Goal: Information Seeking & Learning: Learn about a topic

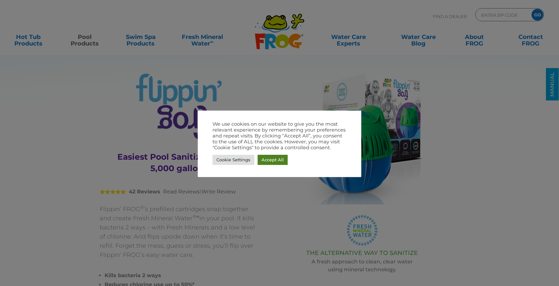
click at [277, 159] on link "Accept All" at bounding box center [273, 160] width 30 height 10
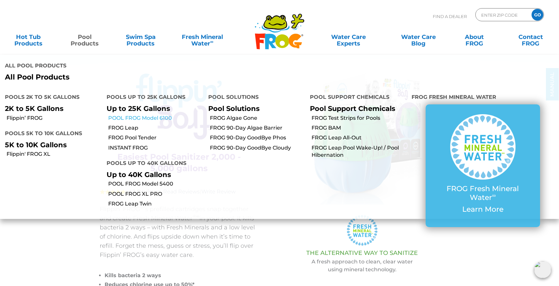
click at [130, 114] on link "POOL FROG Model 6100" at bounding box center [155, 117] width 95 height 7
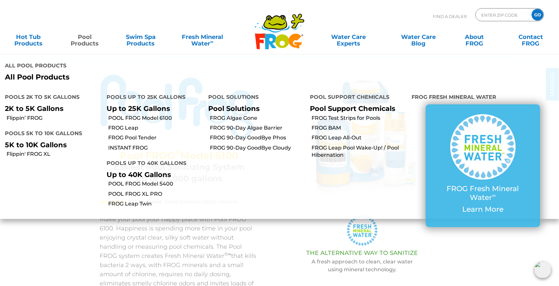
click at [91, 43] on link "Pool Products" at bounding box center [85, 36] width 44 height 13
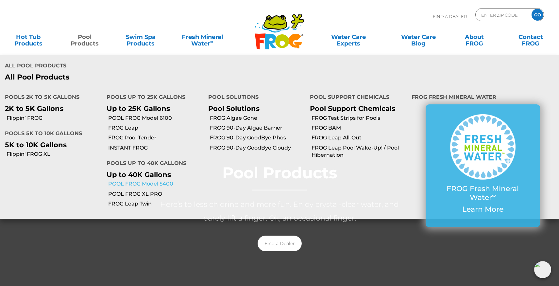
click at [130, 180] on link "POOL FROG Model 5400" at bounding box center [155, 183] width 95 height 7
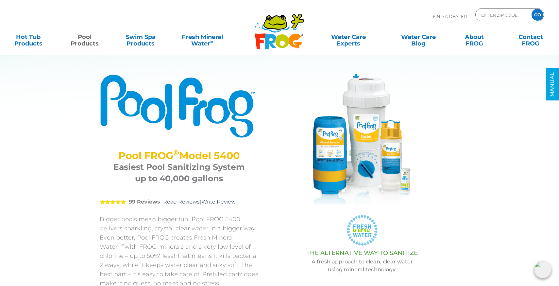
click at [281, 204] on div at bounding box center [362, 140] width 175 height 132
